Goal: Information Seeking & Learning: Learn about a topic

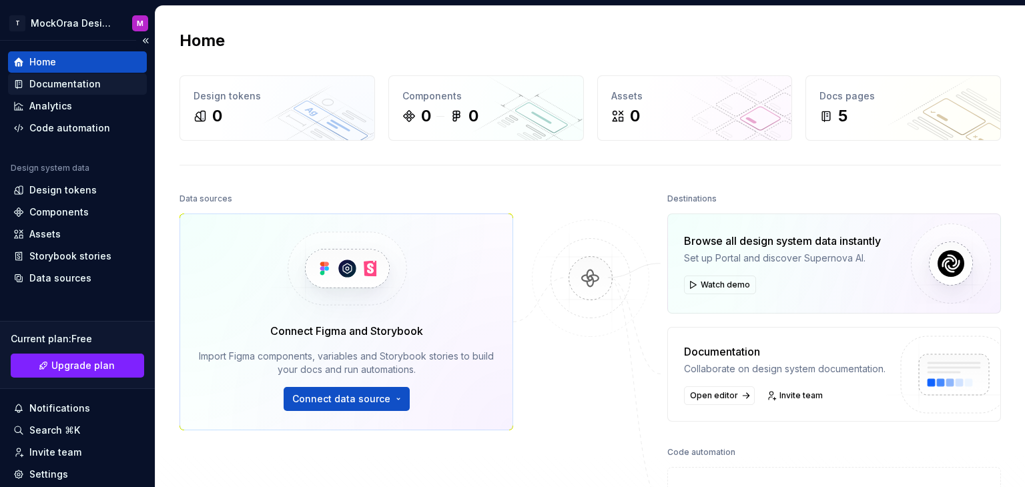
click at [85, 79] on div "Documentation" at bounding box center [64, 83] width 71 height 13
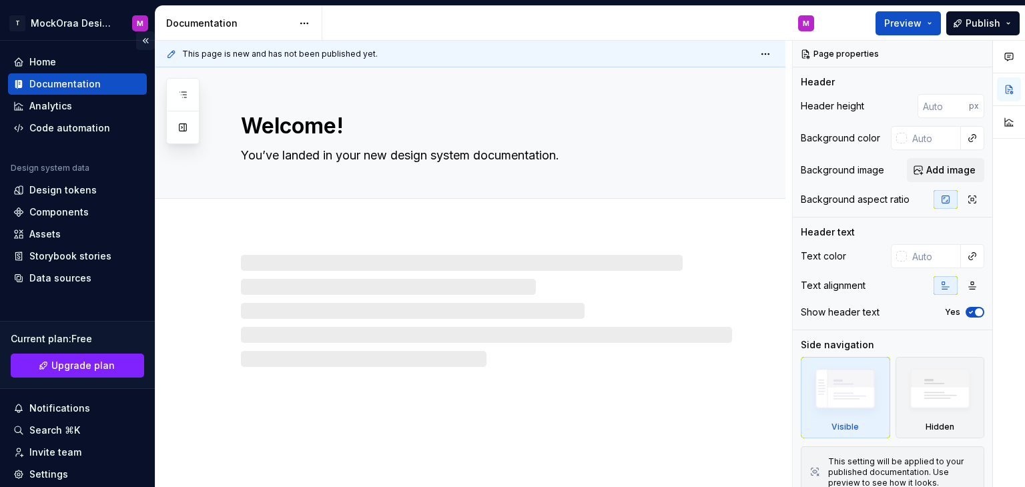
click at [136, 39] on button "Collapse sidebar" at bounding box center [145, 40] width 19 height 19
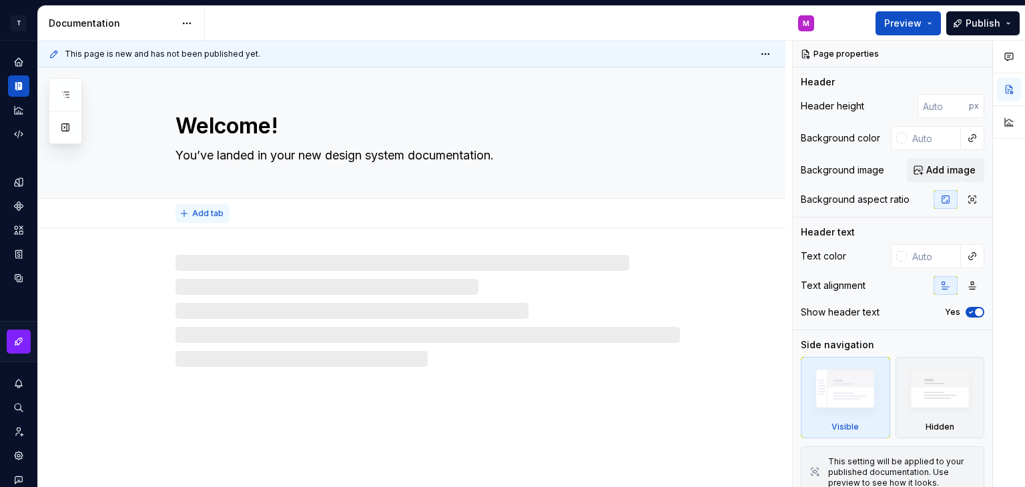
click at [201, 210] on span "Add tab" at bounding box center [207, 213] width 31 height 11
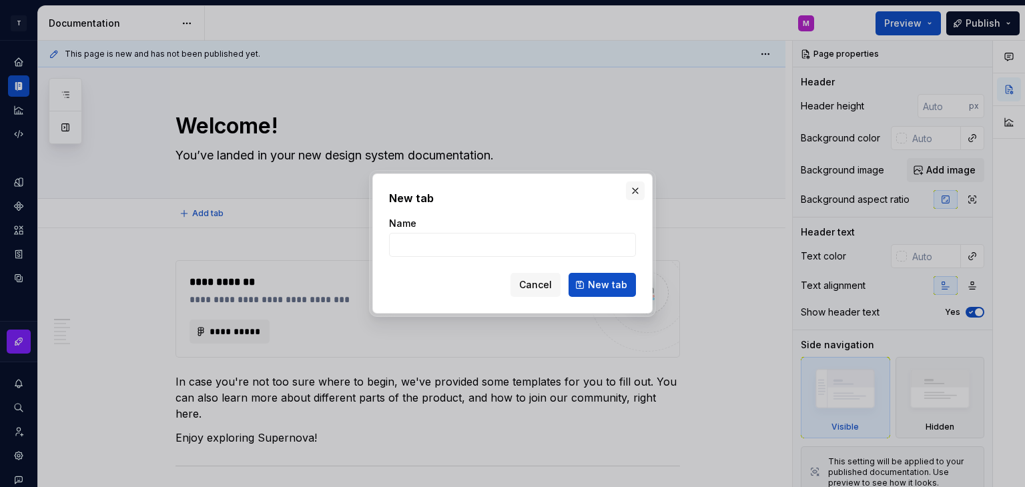
click at [628, 190] on button "button" at bounding box center [635, 190] width 19 height 19
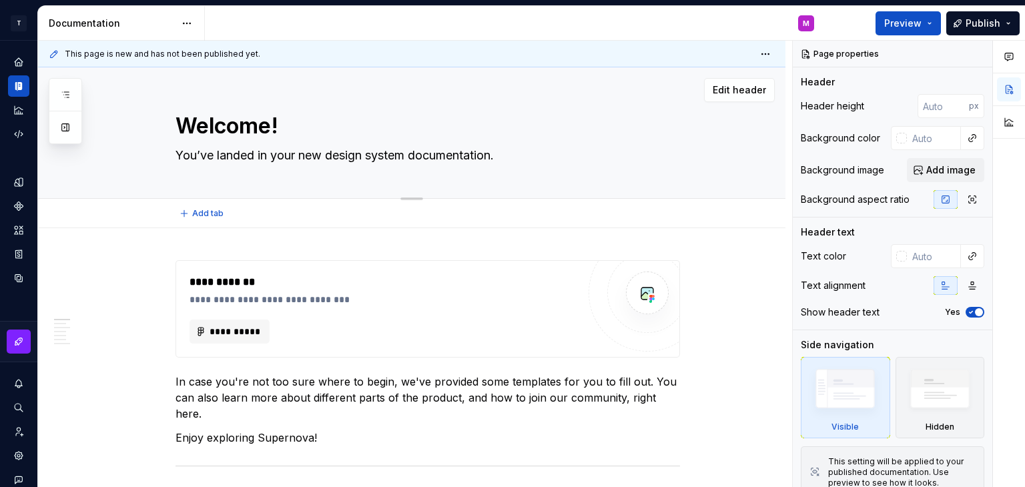
click at [280, 131] on textarea "Welcome!" at bounding box center [425, 126] width 504 height 32
click at [256, 296] on div "**********" at bounding box center [383, 299] width 388 height 13
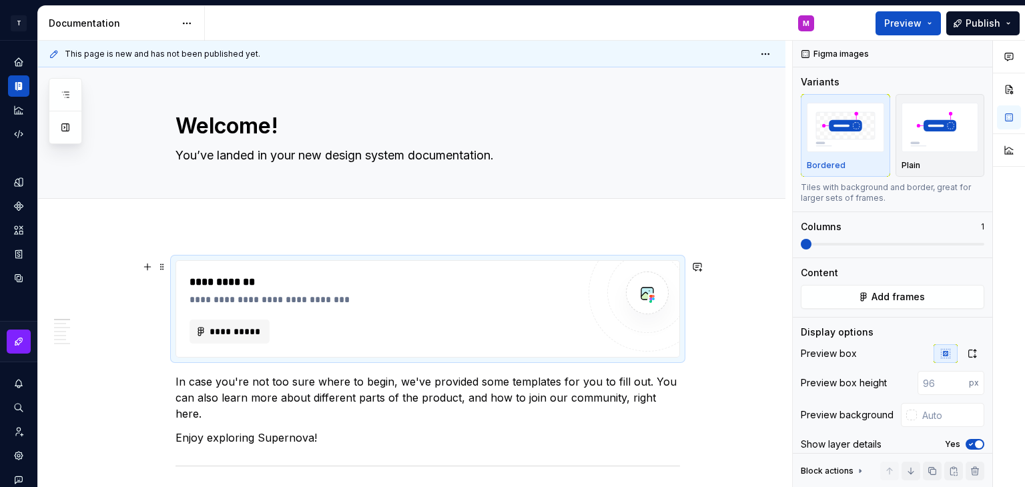
click at [330, 299] on div "**********" at bounding box center [383, 299] width 388 height 13
click at [588, 188] on div "Welcome! You’ve landed in your new design system documentation." at bounding box center [427, 132] width 504 height 131
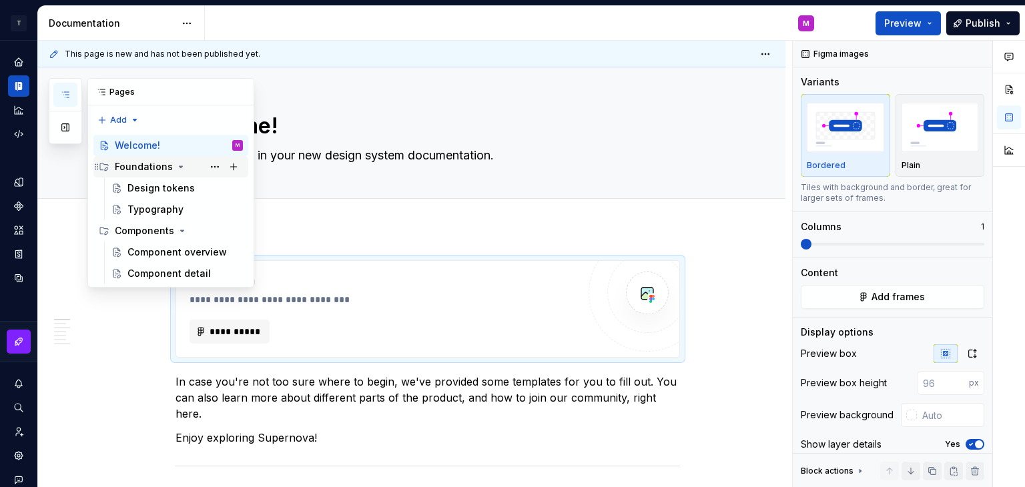
click at [169, 175] on div "Foundations" at bounding box center [179, 166] width 128 height 19
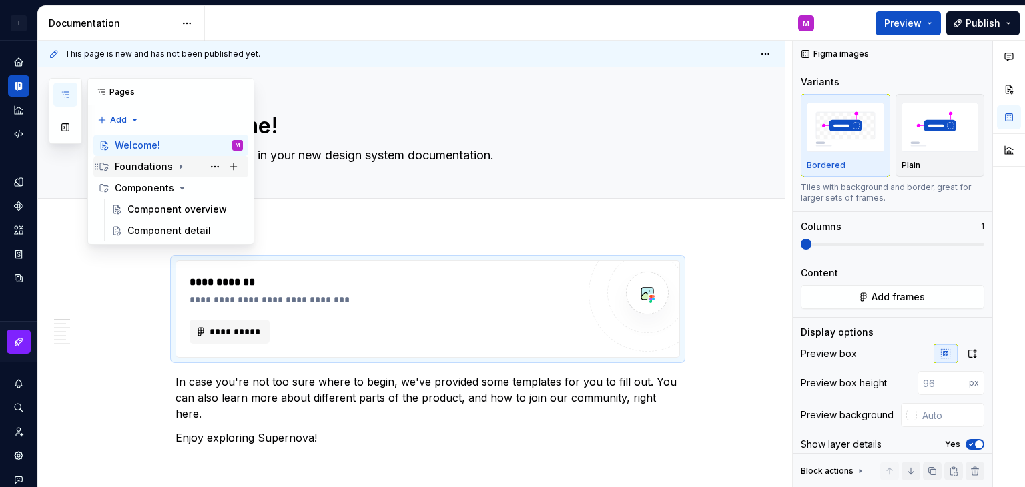
click at [175, 166] on icon "Page tree" at bounding box center [180, 166] width 11 height 11
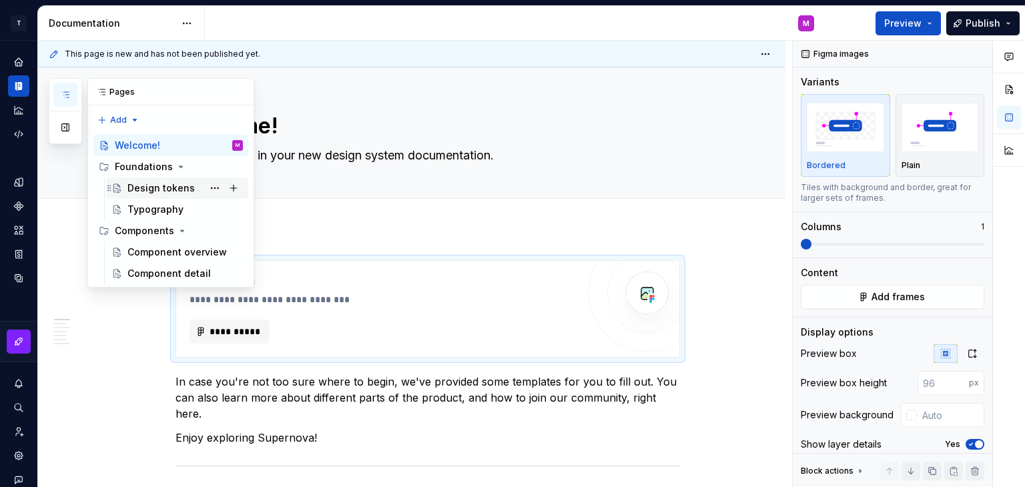
click at [169, 183] on div "Design tokens" at bounding box center [160, 187] width 67 height 13
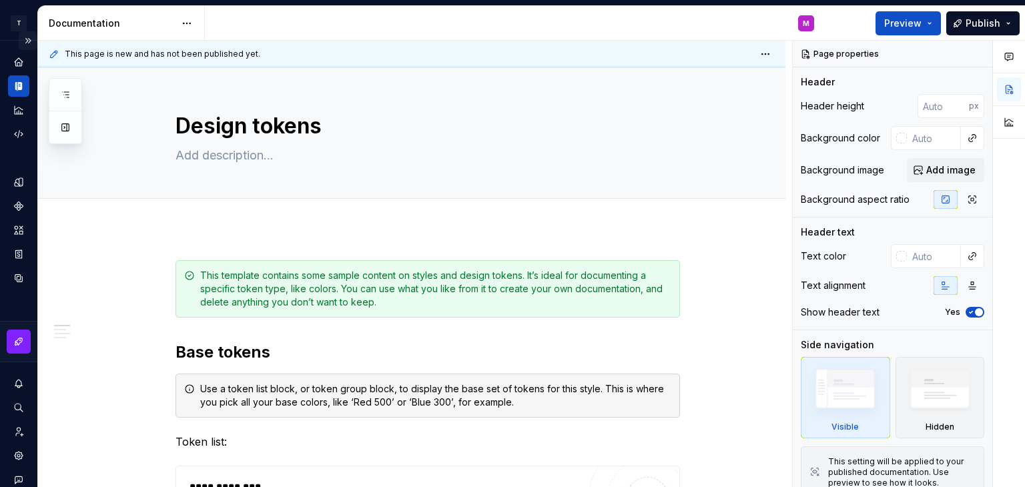
click at [19, 37] on button "Expand sidebar" at bounding box center [28, 40] width 19 height 19
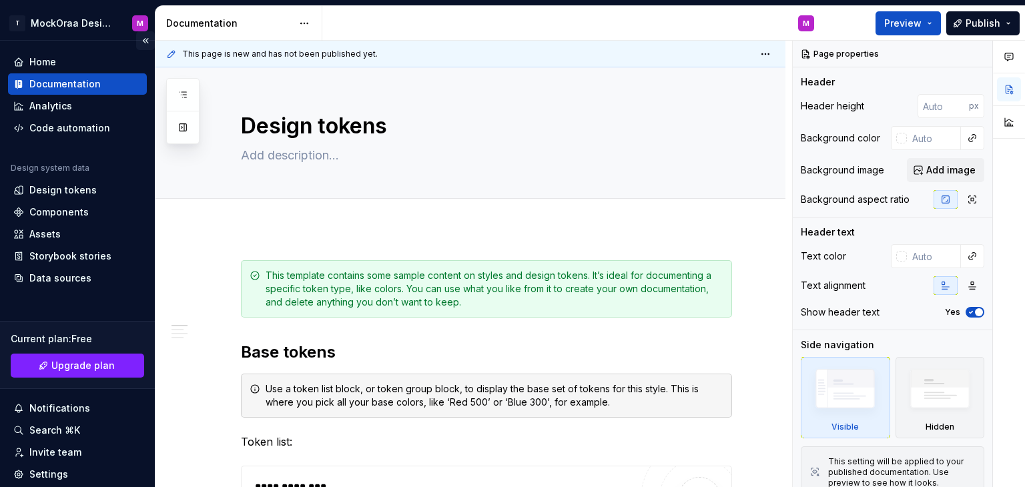
type textarea "*"
click at [69, 65] on div "Home" at bounding box center [77, 61] width 128 height 13
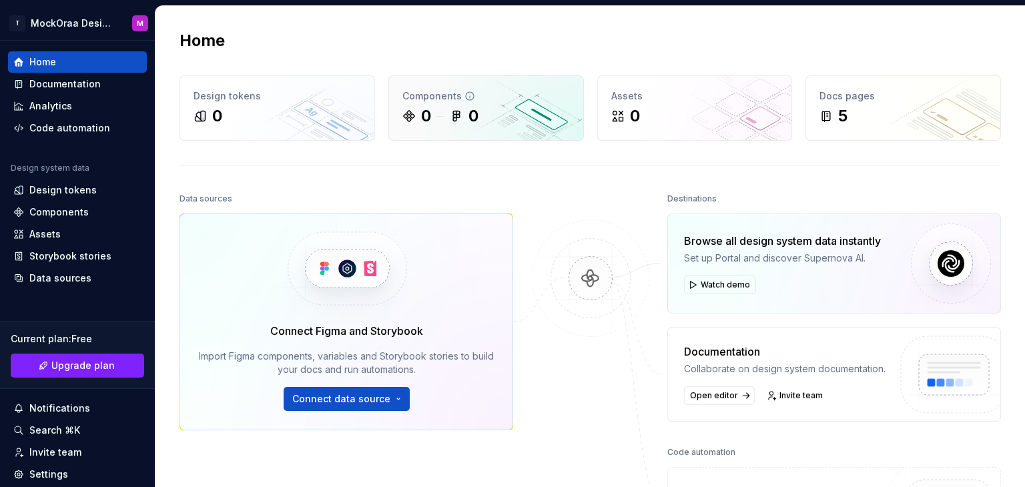
click at [455, 114] on icon at bounding box center [456, 116] width 7 height 10
